Goal: Transaction & Acquisition: Purchase product/service

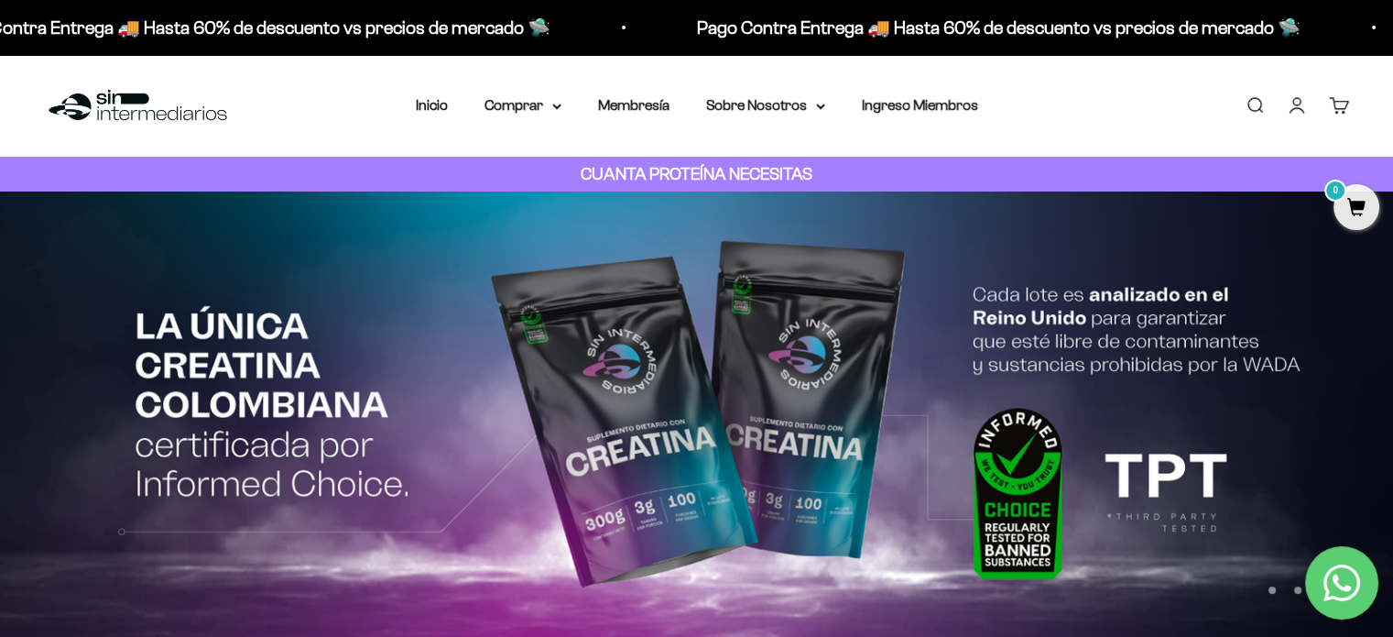
click at [1251, 113] on link "Buscar" at bounding box center [1255, 105] width 20 height 20
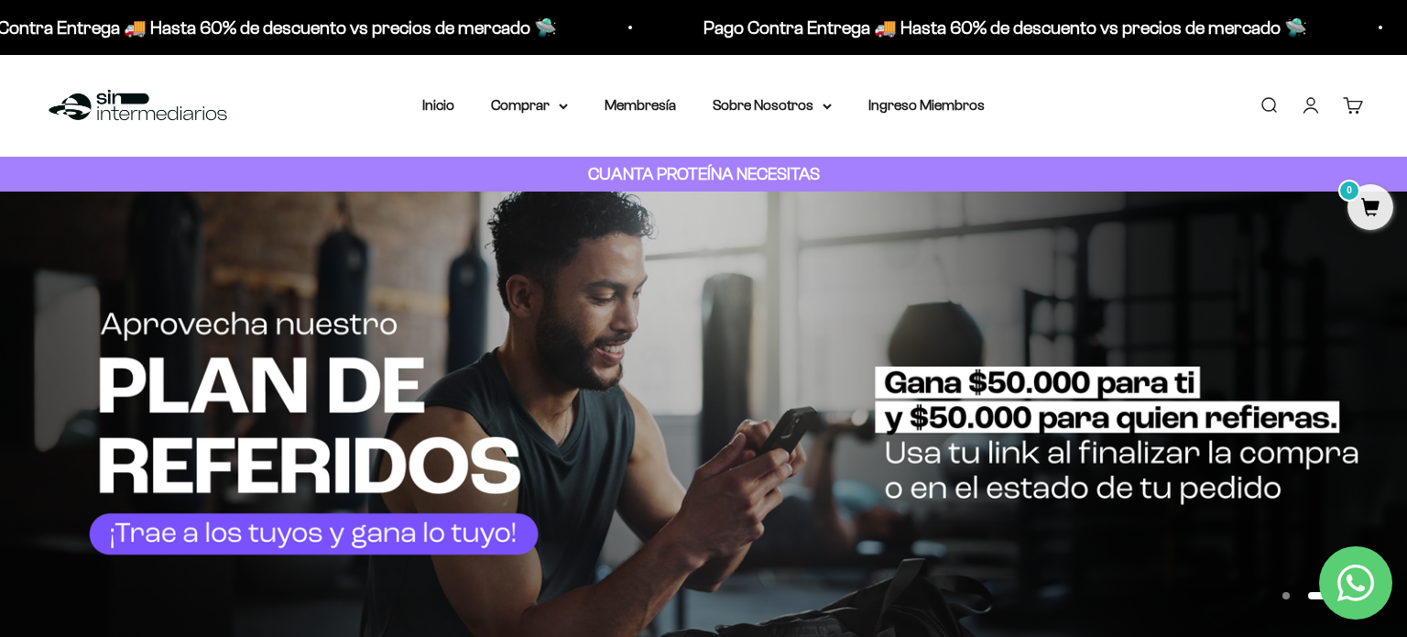
type input "proteinas"
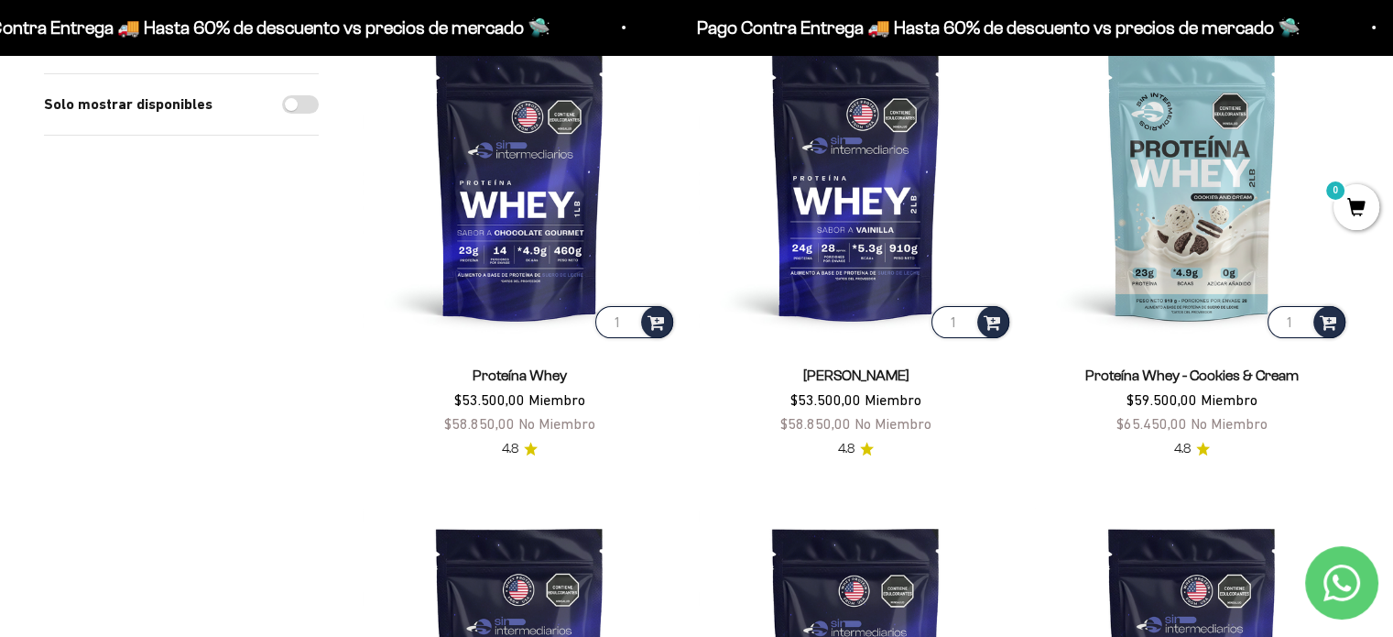
scroll to position [365, 0]
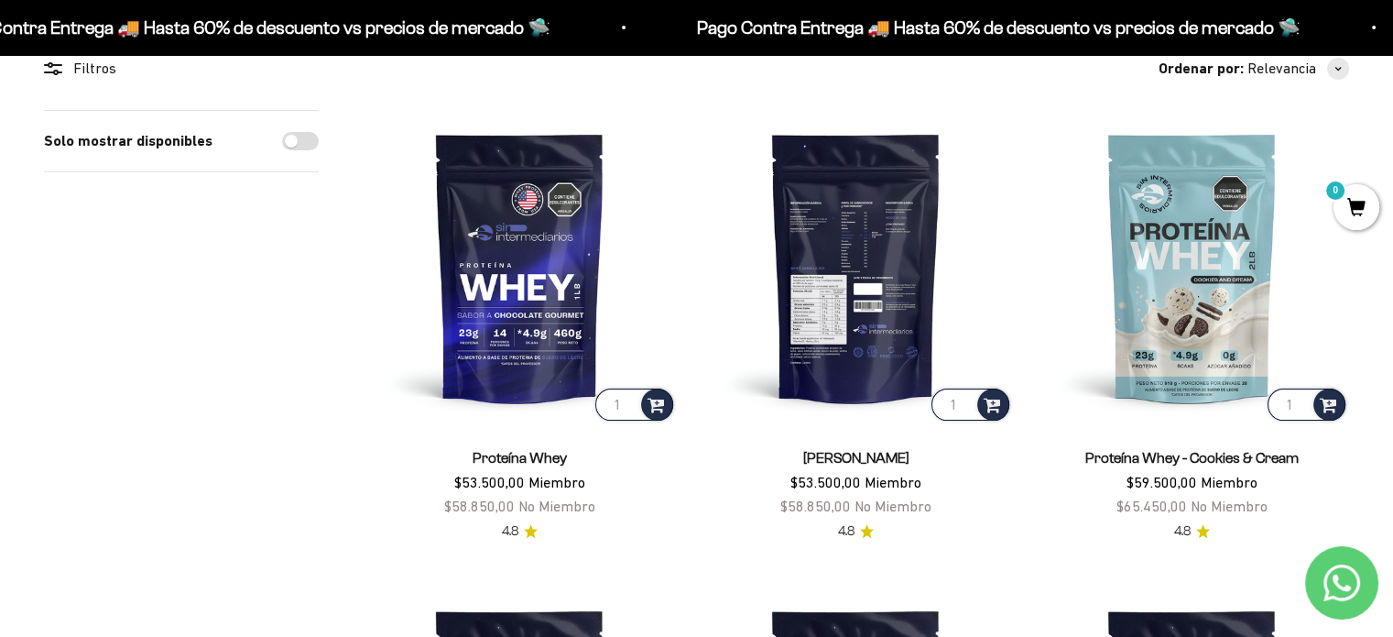
click at [861, 309] on img at bounding box center [856, 267] width 314 height 314
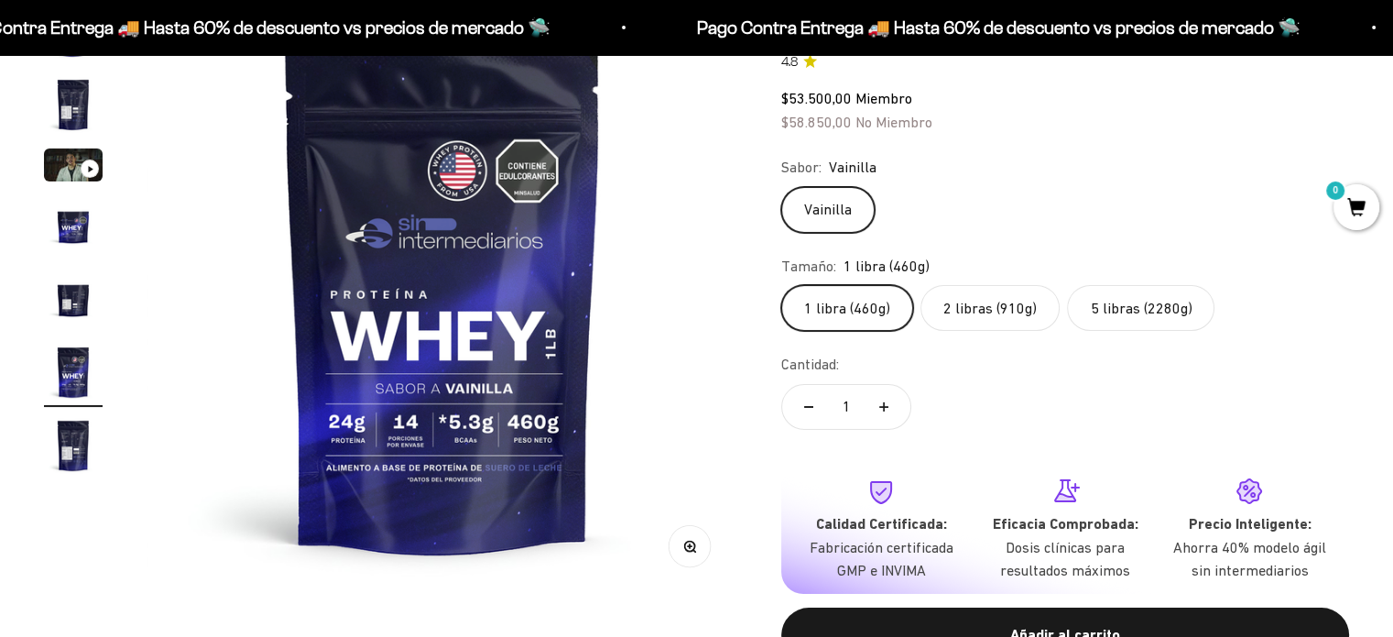
scroll to position [0, 3065]
click at [1003, 304] on label "2 libras (910g)" at bounding box center [990, 308] width 139 height 46
click at [781, 285] on input "2 libras (910g)" at bounding box center [780, 284] width 1 height 1
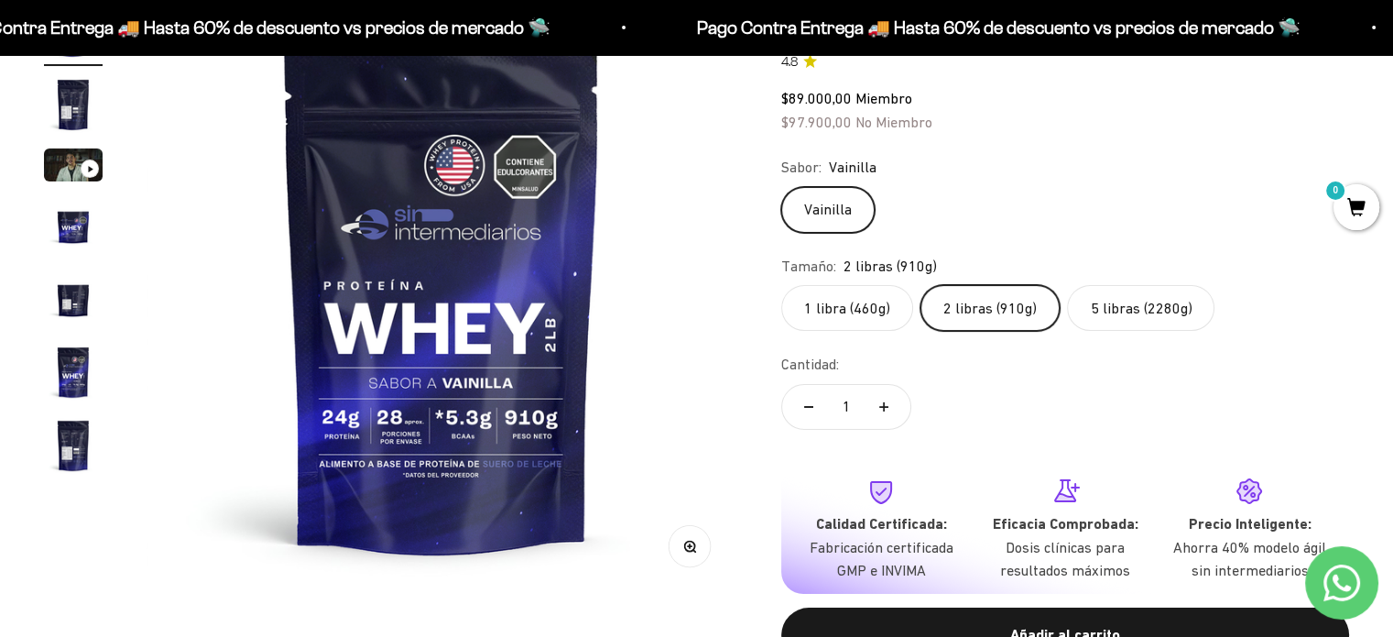
click at [65, 463] on img "Ir al artículo 7" at bounding box center [73, 445] width 59 height 59
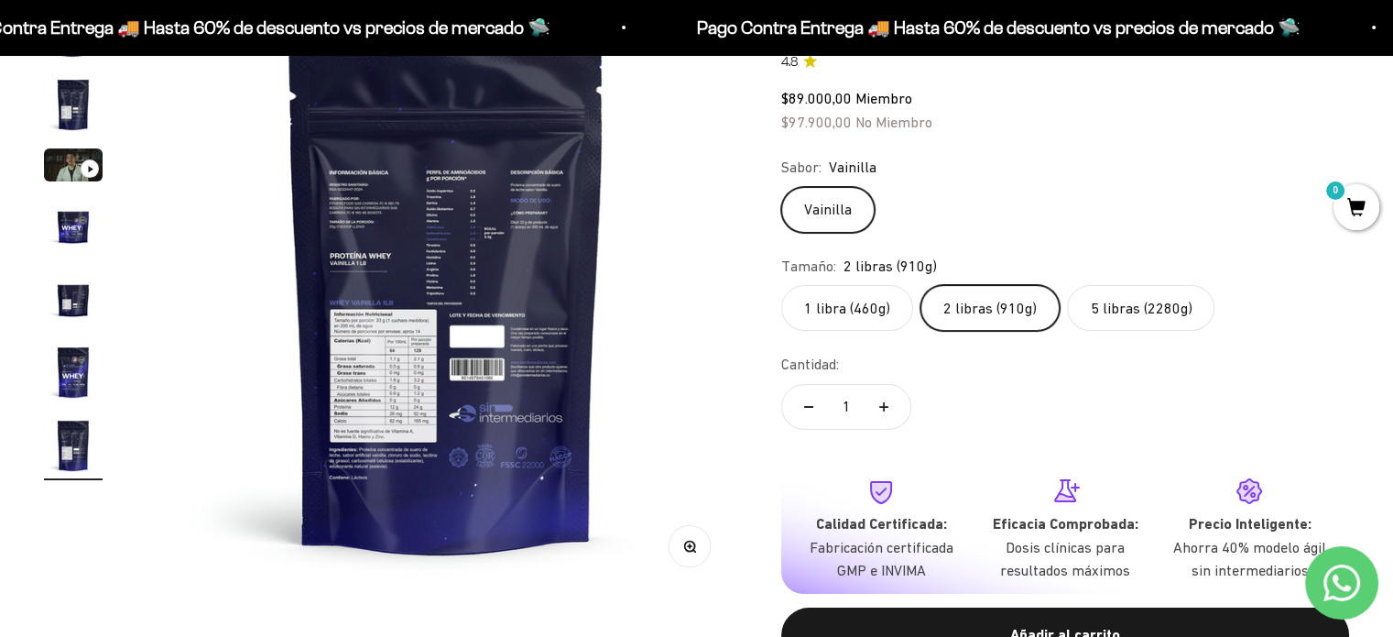
scroll to position [0, 3678]
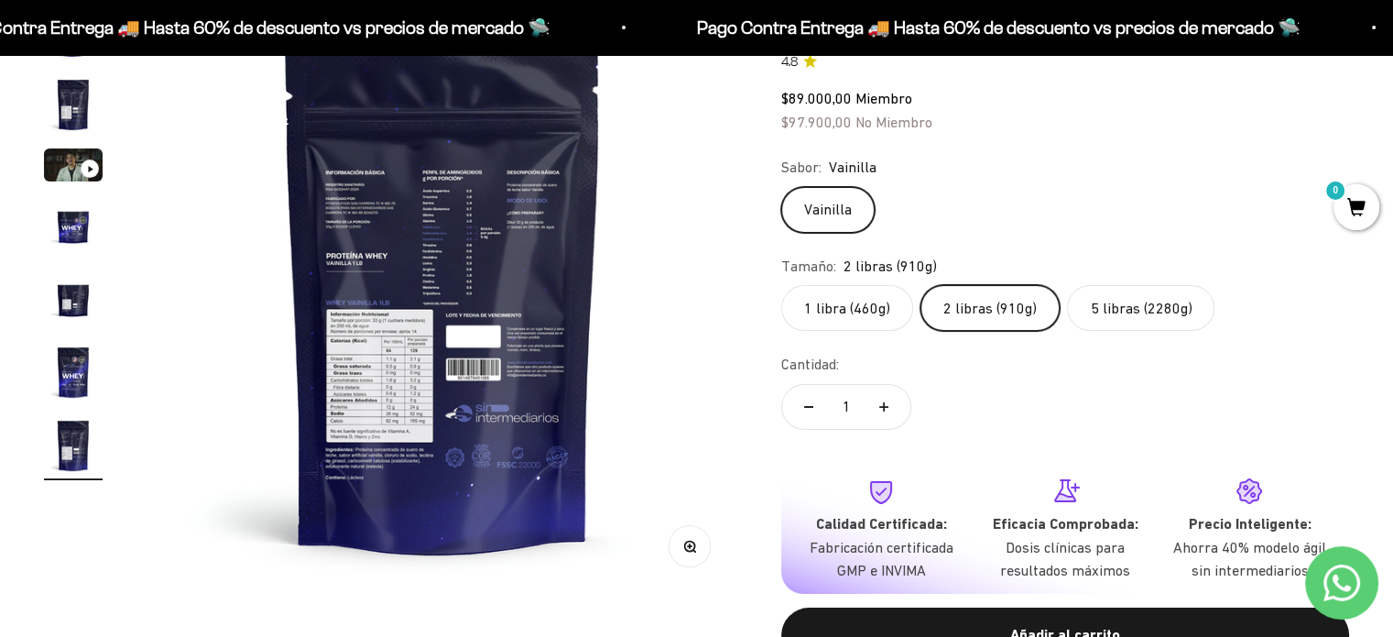
click at [392, 387] on img at bounding box center [442, 297] width 591 height 591
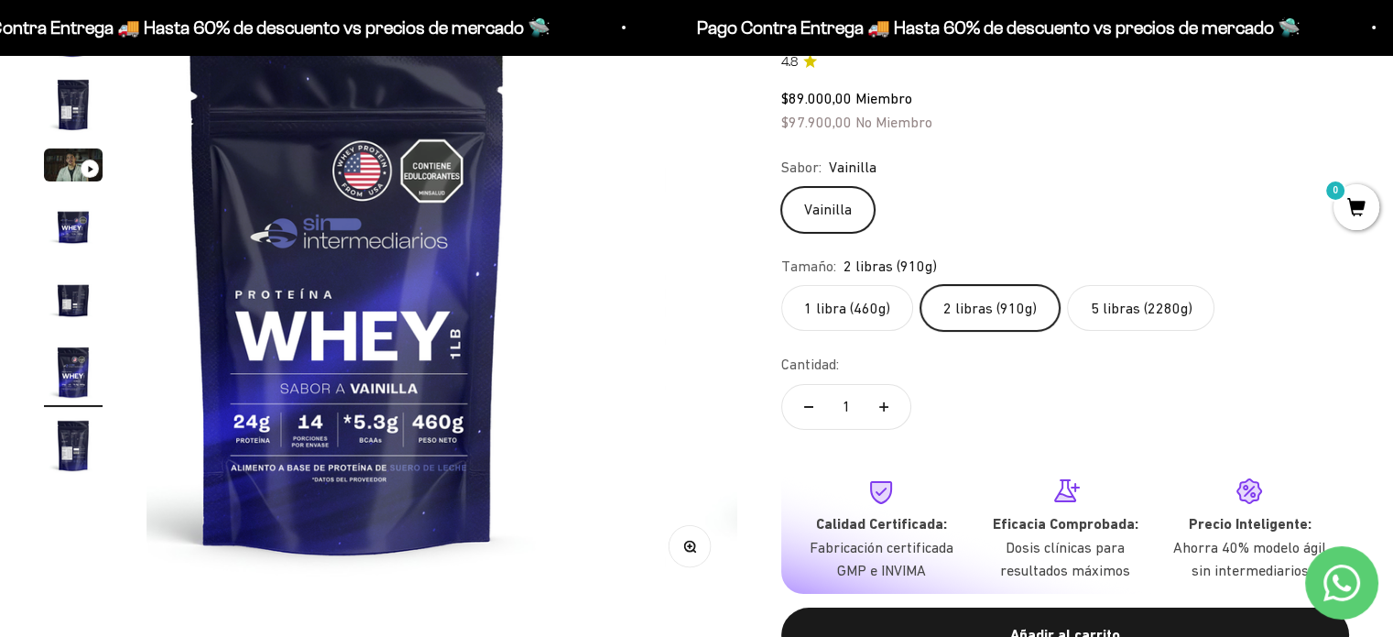
scroll to position [0, 3065]
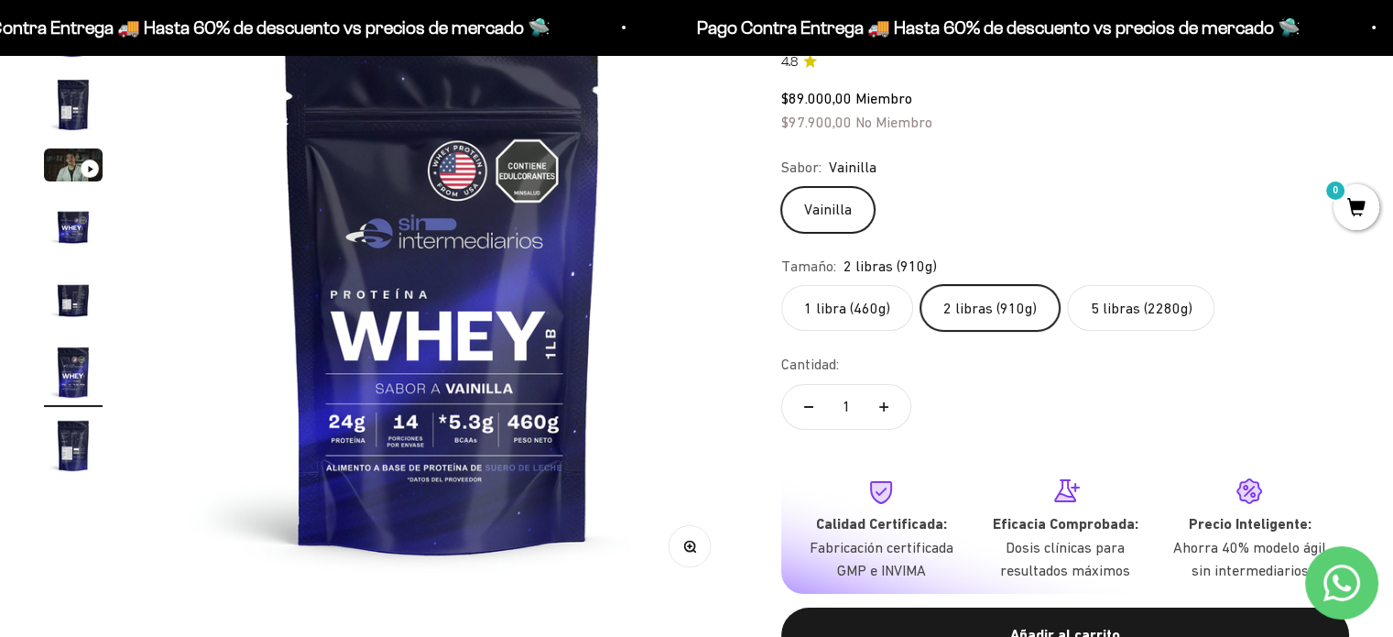
click at [74, 311] on img "Ir al artículo 5" at bounding box center [73, 298] width 59 height 59
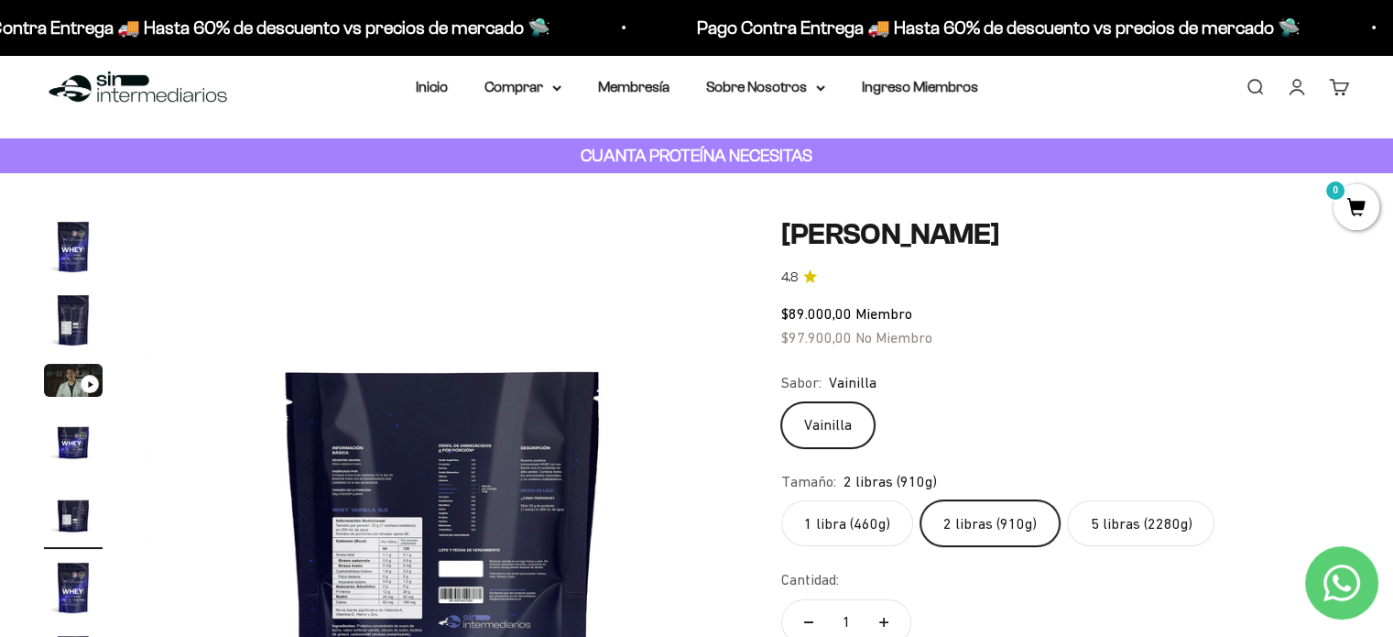
scroll to position [0, 0]
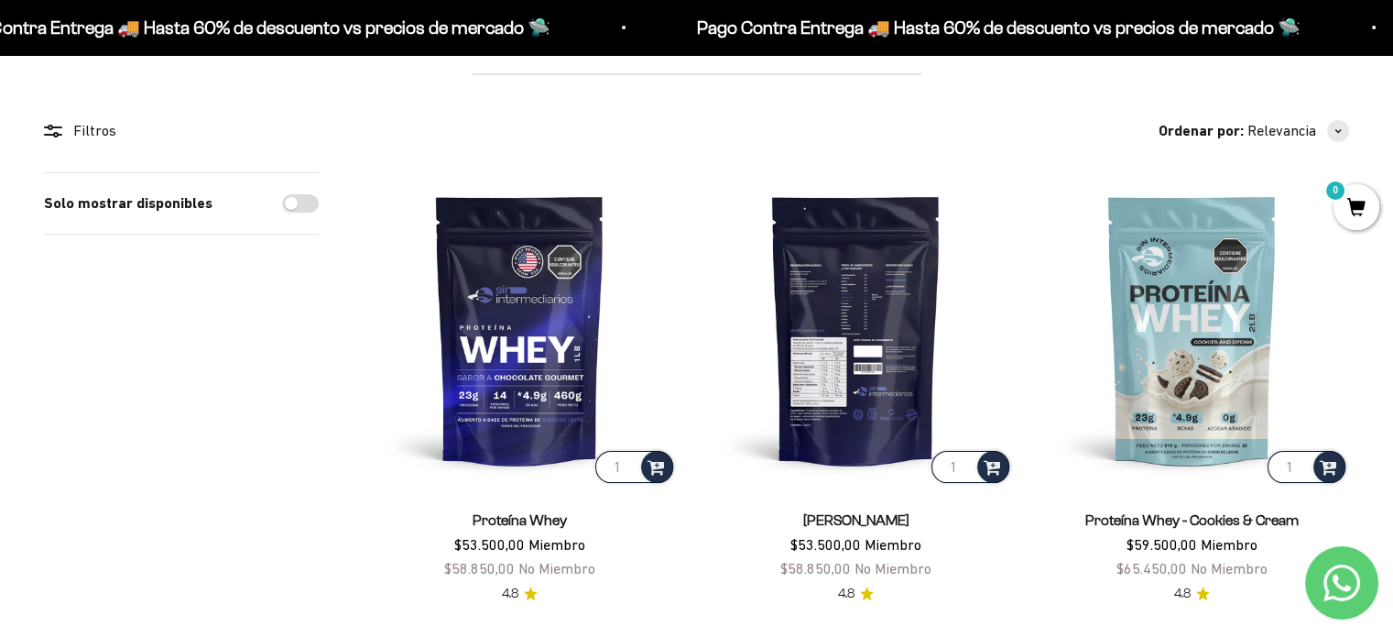
scroll to position [515, 0]
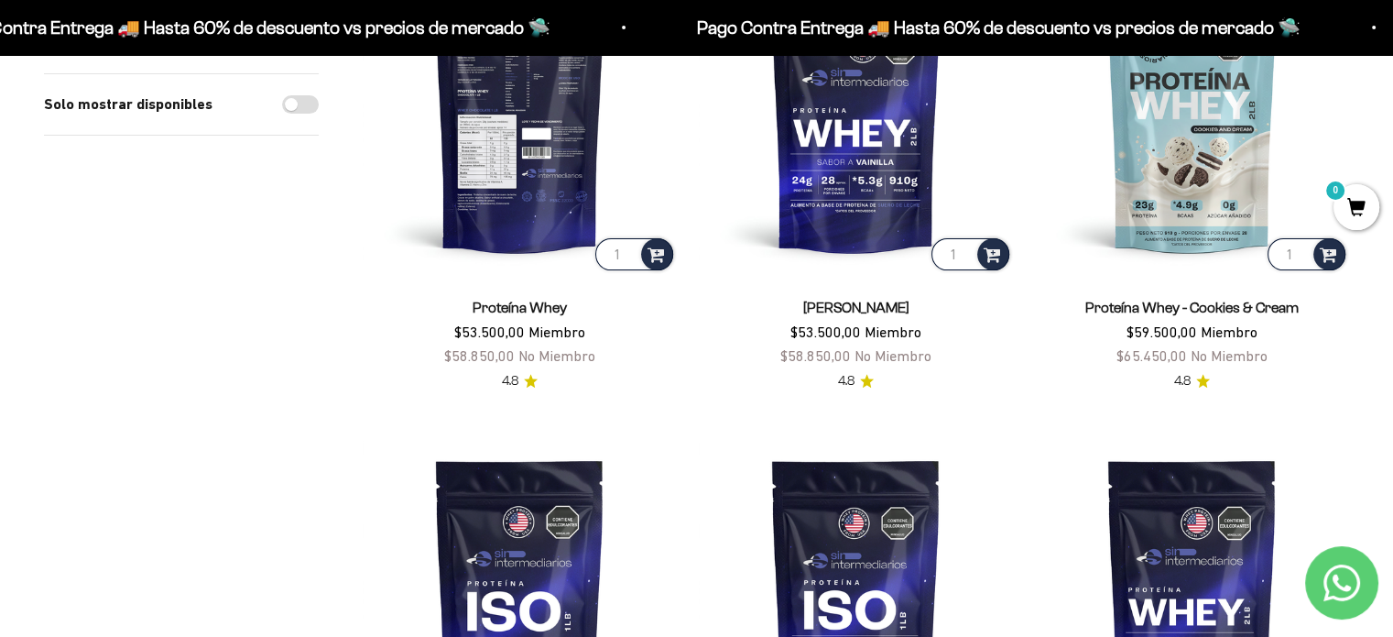
click at [571, 179] on img at bounding box center [520, 117] width 314 height 314
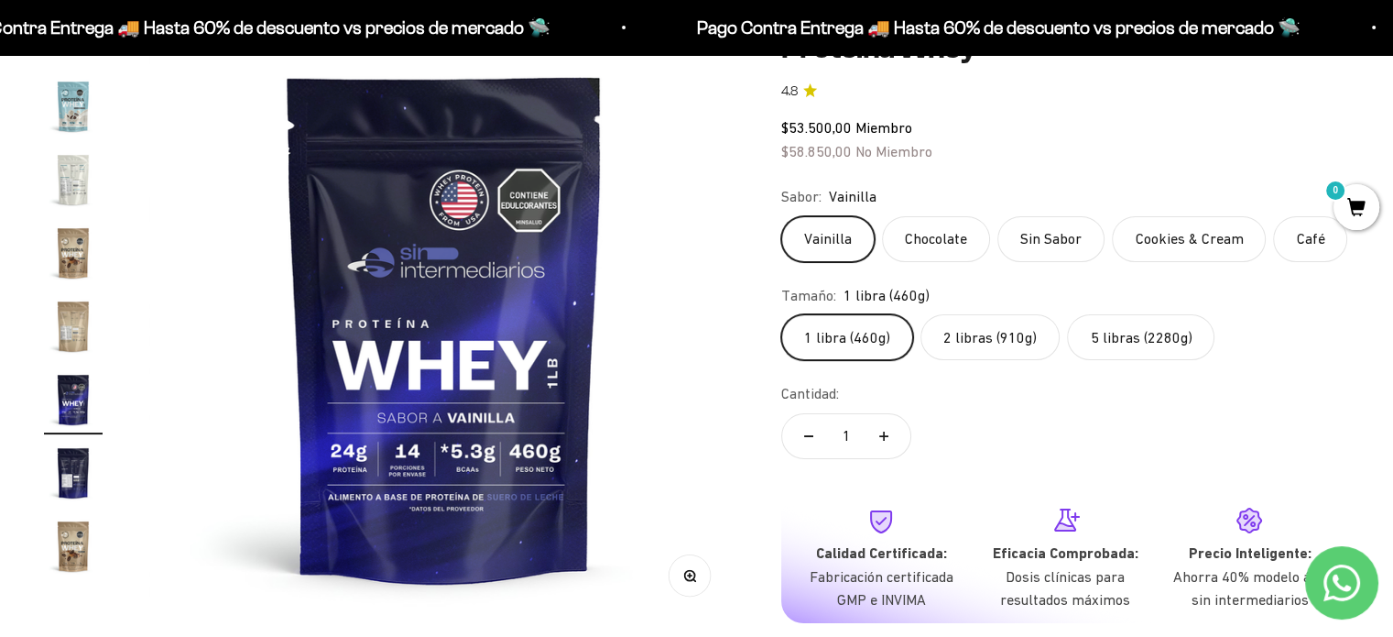
click at [66, 482] on img "Ir al artículo 19" at bounding box center [73, 472] width 59 height 59
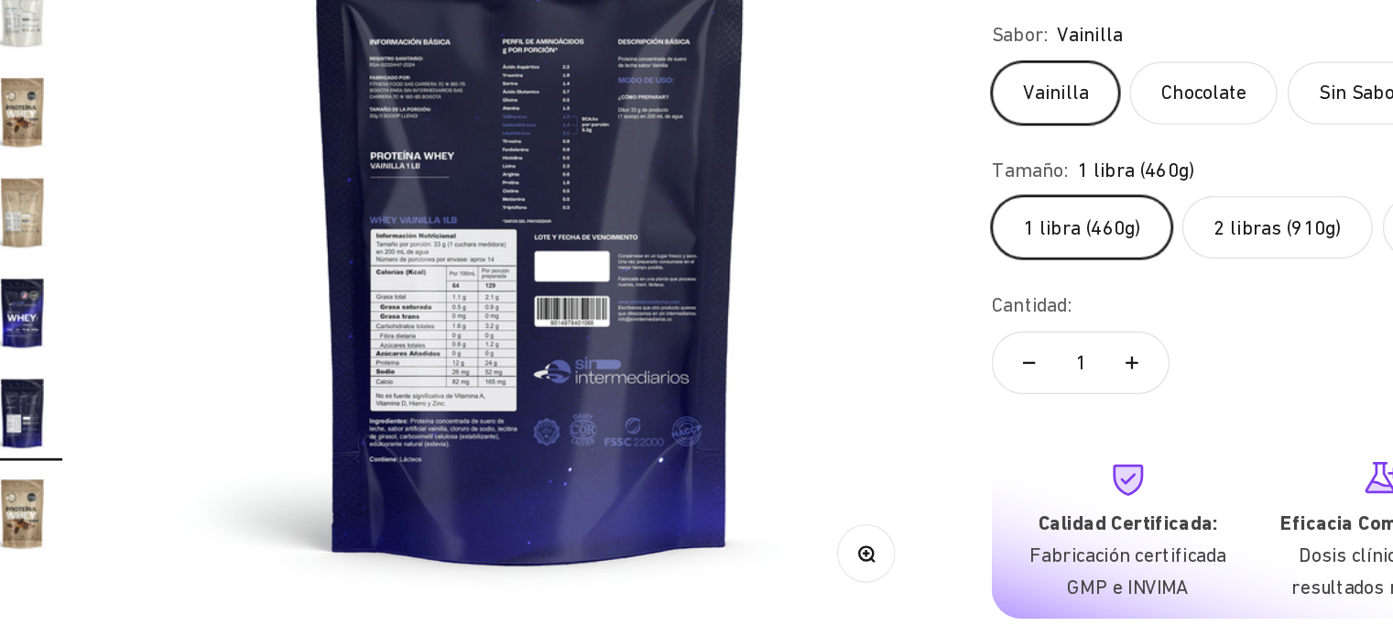
scroll to position [204, 0]
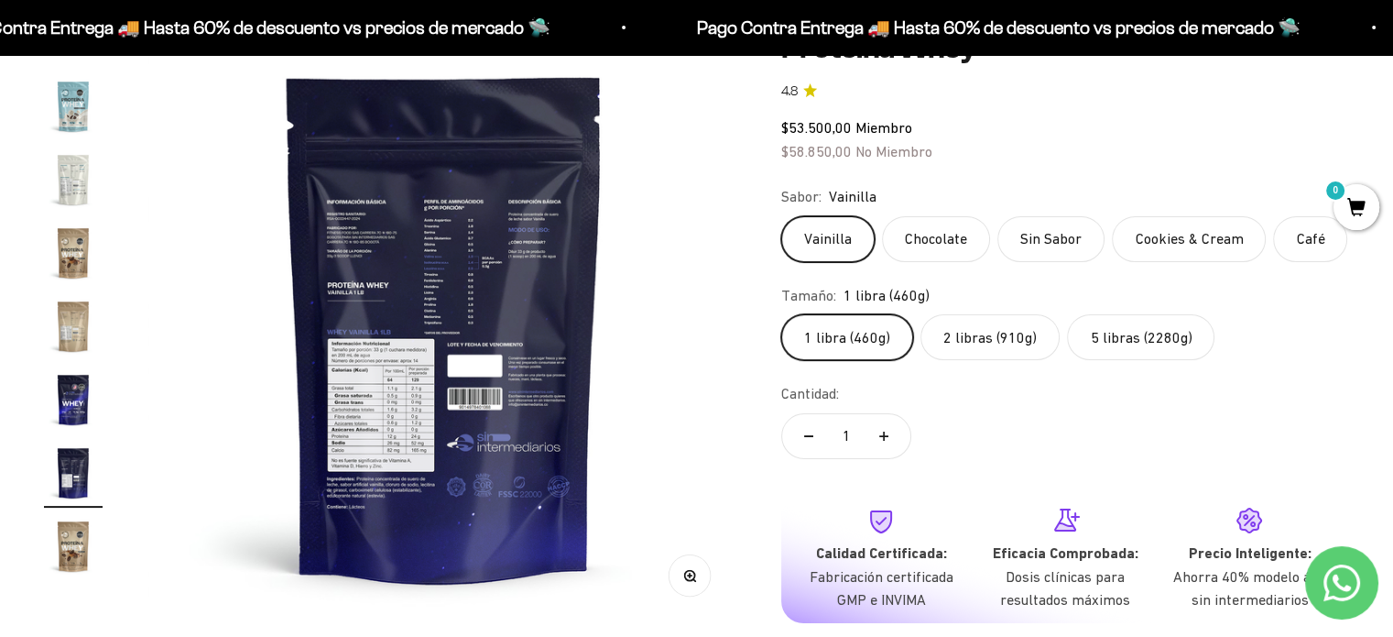
click at [916, 247] on label "Chocolate" at bounding box center [936, 239] width 108 height 46
click at [781, 216] on input "Chocolate" at bounding box center [780, 215] width 1 height 1
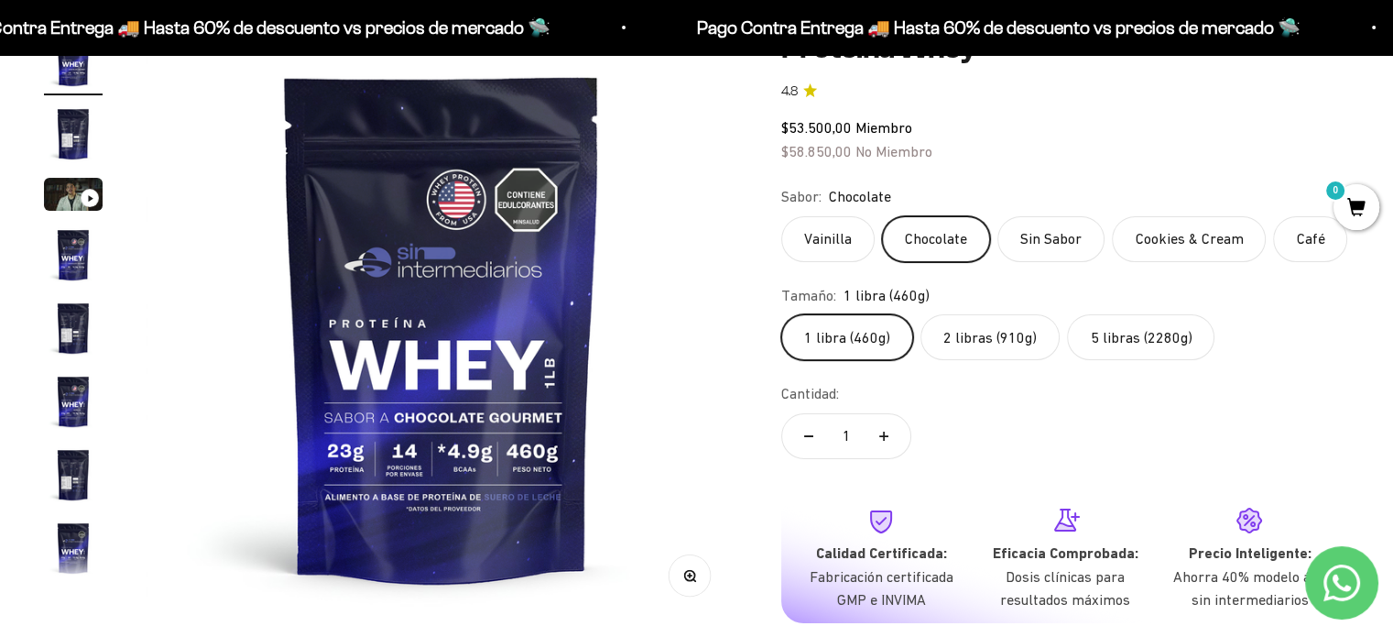
click at [967, 329] on label "2 libras (910g)" at bounding box center [990, 337] width 139 height 46
click at [781, 314] on input "2 libras (910g)" at bounding box center [780, 313] width 1 height 1
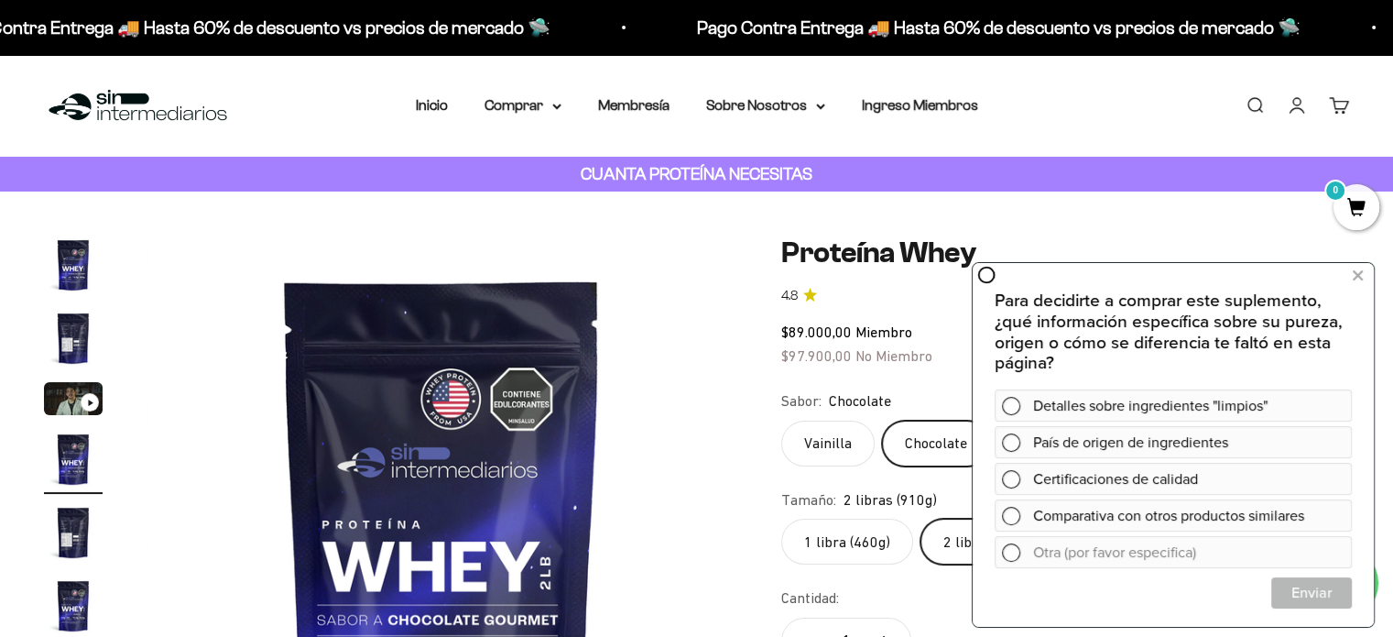
click at [718, 380] on img at bounding box center [442, 530] width 591 height 591
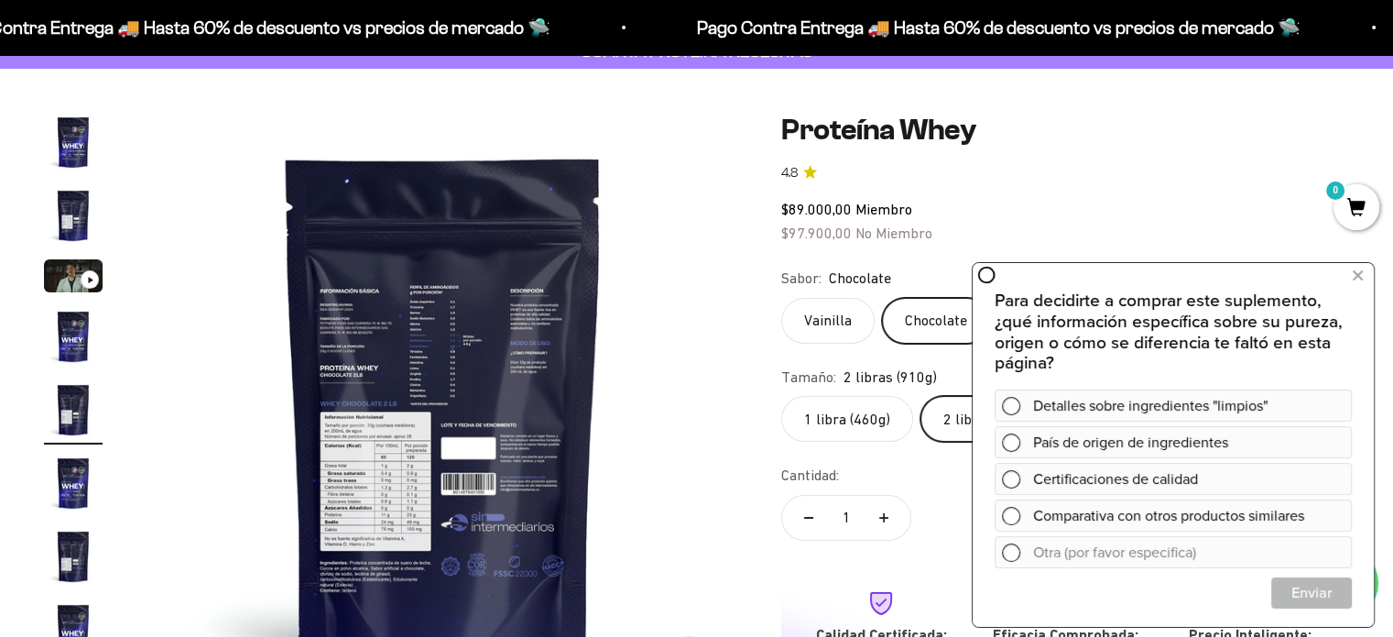
scroll to position [130, 0]
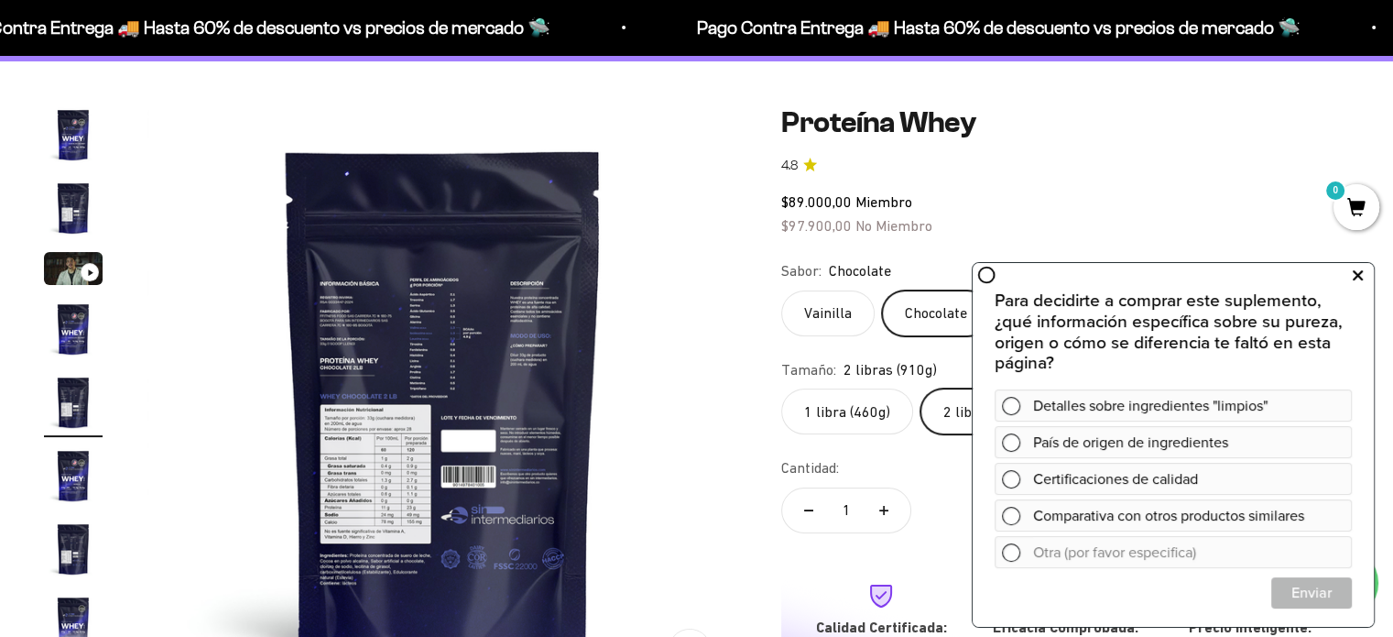
click at [1361, 273] on icon at bounding box center [1358, 276] width 10 height 24
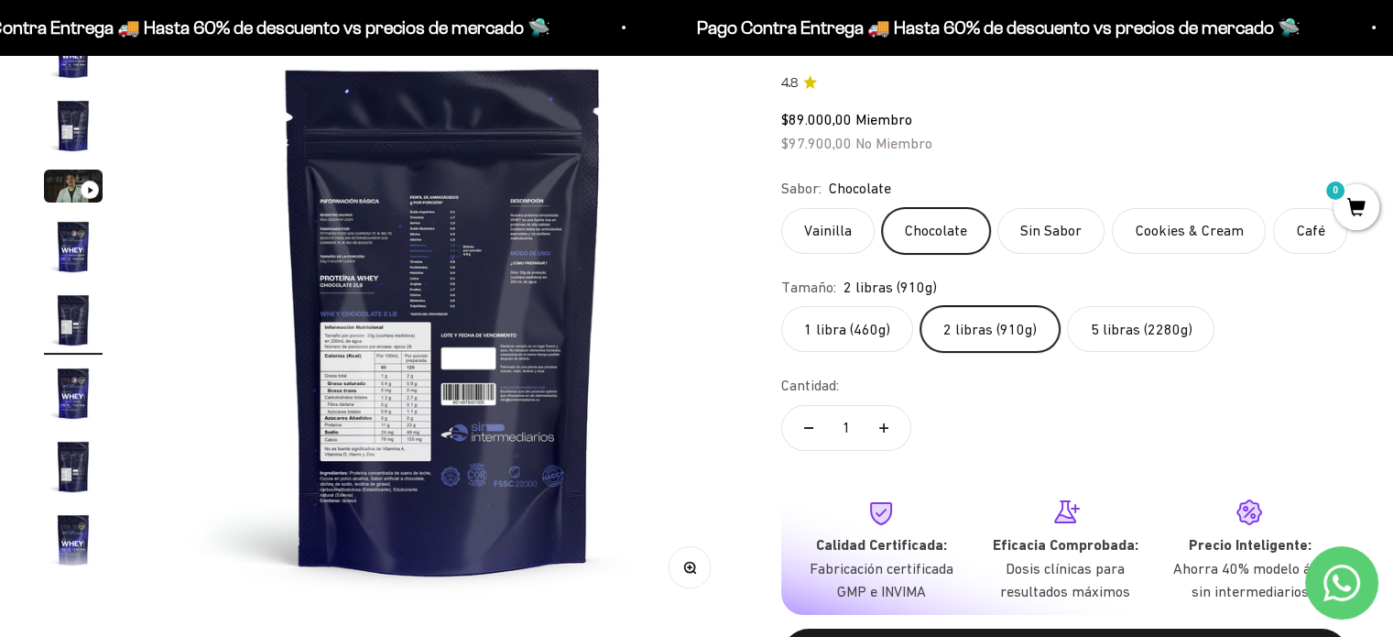
scroll to position [215, 0]
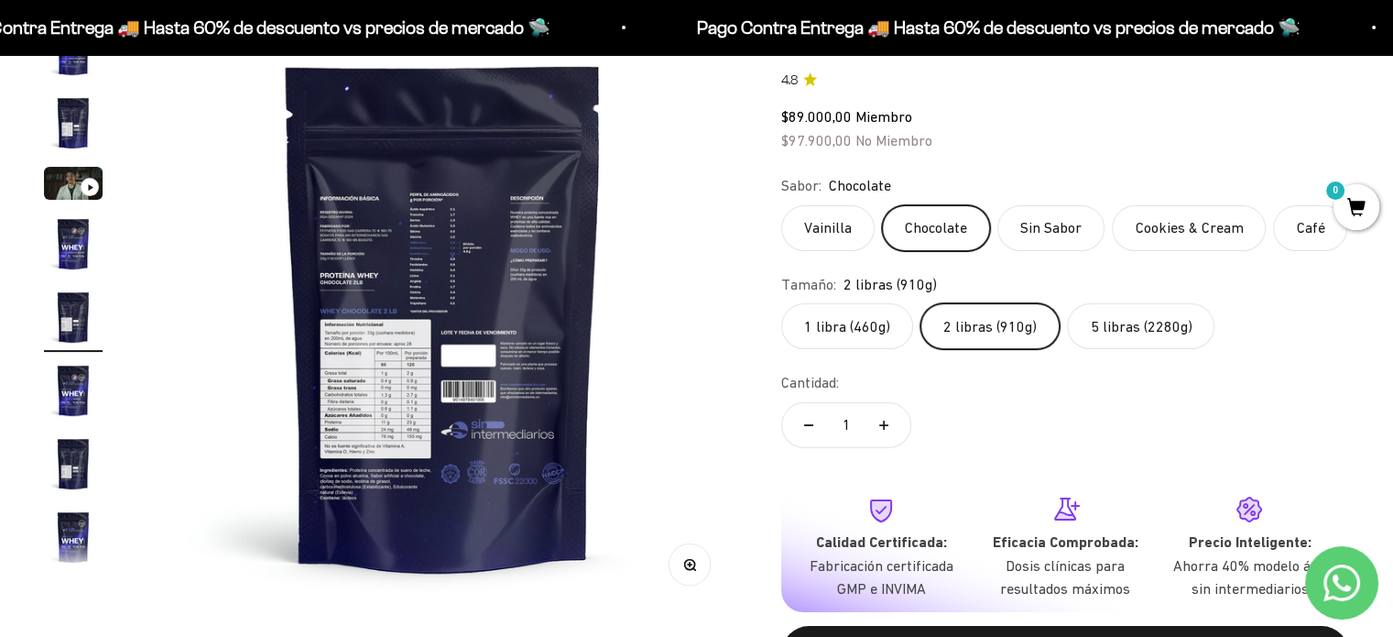
click at [80, 237] on img "Ir al artículo 4" at bounding box center [73, 243] width 59 height 59
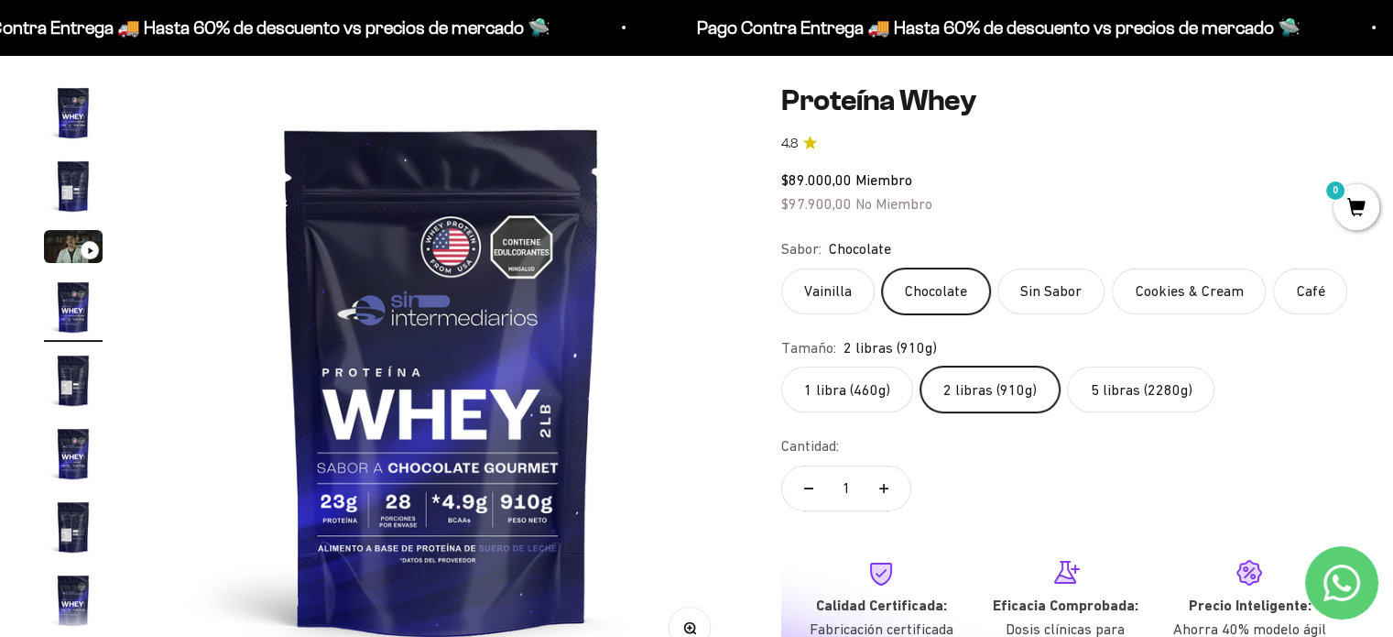
scroll to position [156, 0]
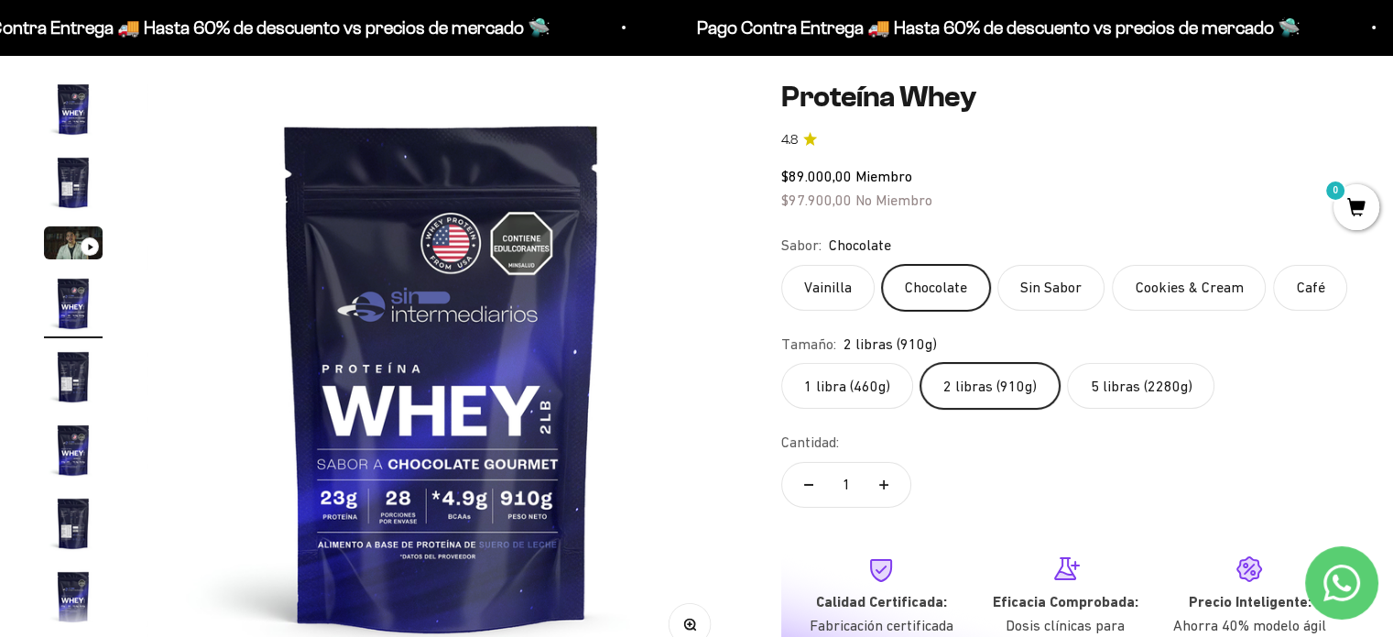
click at [977, 391] on label "2 libras (910g)" at bounding box center [990, 386] width 139 height 46
click at [781, 363] on input "2 libras (910g)" at bounding box center [780, 362] width 1 height 1
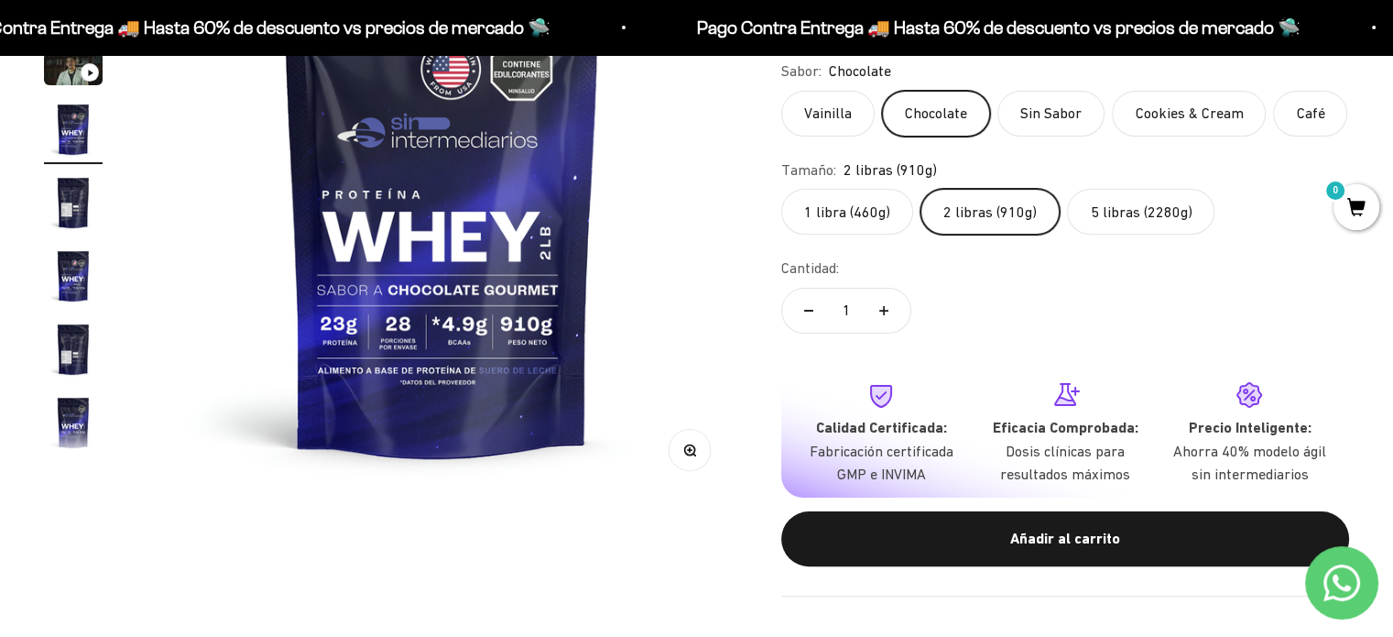
scroll to position [0, 0]
